Goal: Navigation & Orientation: Find specific page/section

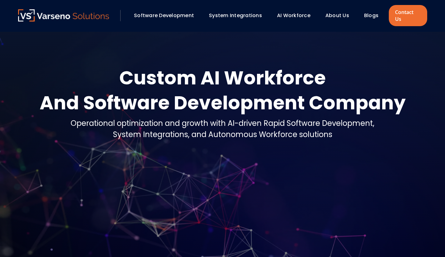
click at [343, 12] on link "About Us" at bounding box center [337, 15] width 24 height 7
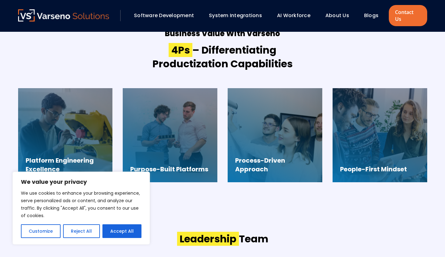
scroll to position [456, 0]
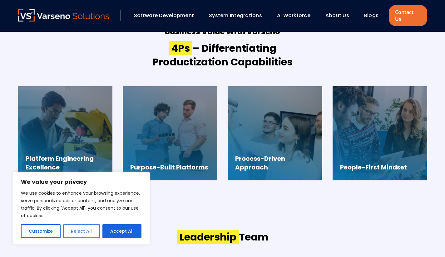
click at [83, 232] on button "Reject All" at bounding box center [81, 232] width 37 height 14
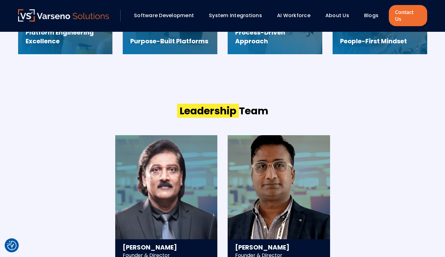
scroll to position [669, 0]
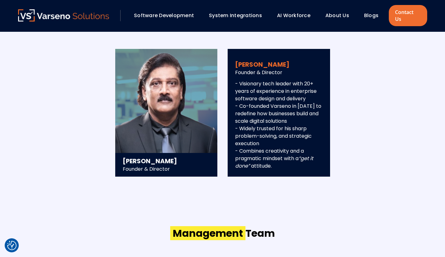
click at [312, 66] on div "[PERSON_NAME] Founder & Director - Visionary tech leader with 20+ years of expe…" at bounding box center [279, 113] width 102 height 128
click at [317, 51] on div "[PERSON_NAME] Founder & Director - Visionary tech leader with 20+ years of expe…" at bounding box center [279, 113] width 102 height 128
click at [320, 60] on h3 "[PERSON_NAME]" at bounding box center [278, 64] width 87 height 9
